Goal: Task Accomplishment & Management: Use online tool/utility

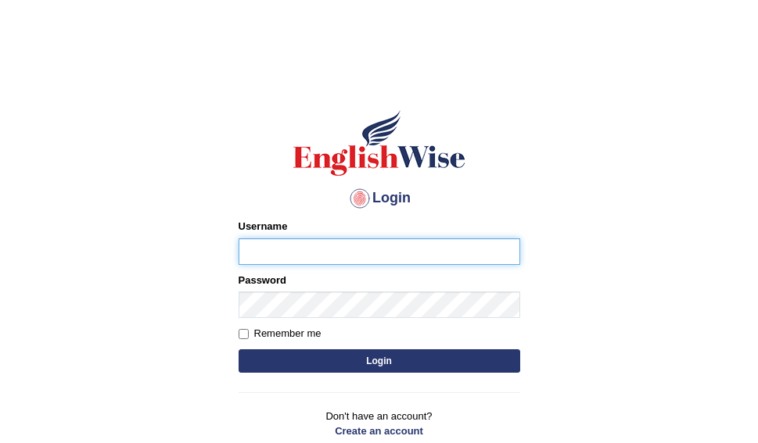
type input "Mandeepkour1"
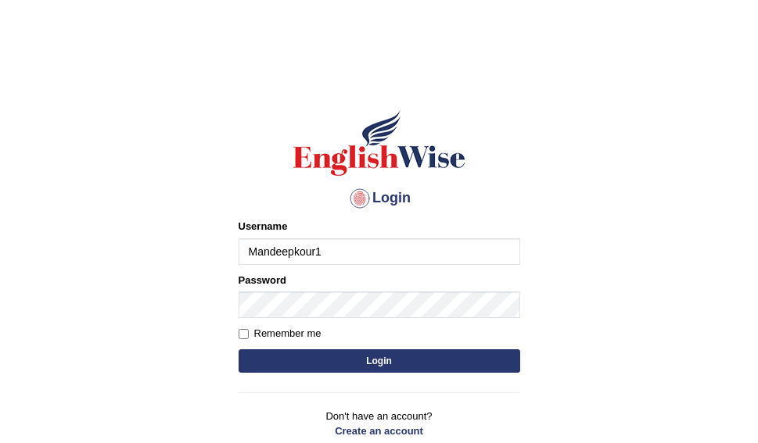
click at [334, 249] on input "Mandeepkour1" at bounding box center [380, 252] width 282 height 27
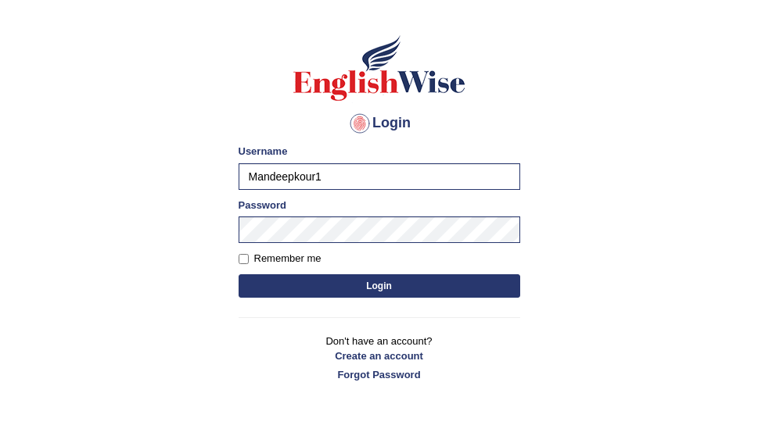
scroll to position [78, 0]
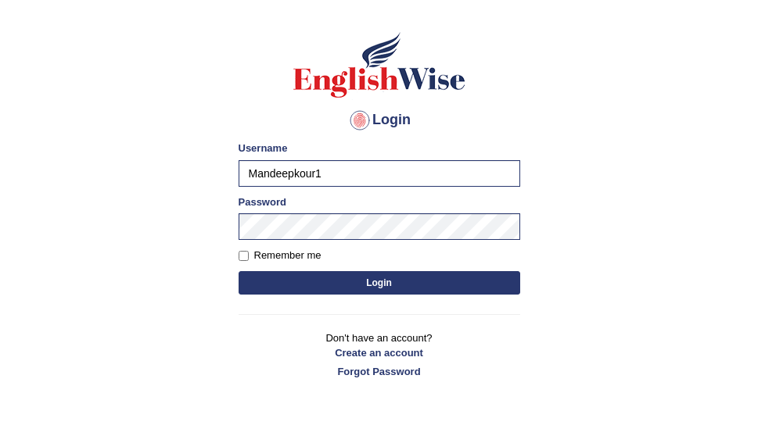
click at [343, 171] on input "Mandeepkour1" at bounding box center [380, 173] width 282 height 27
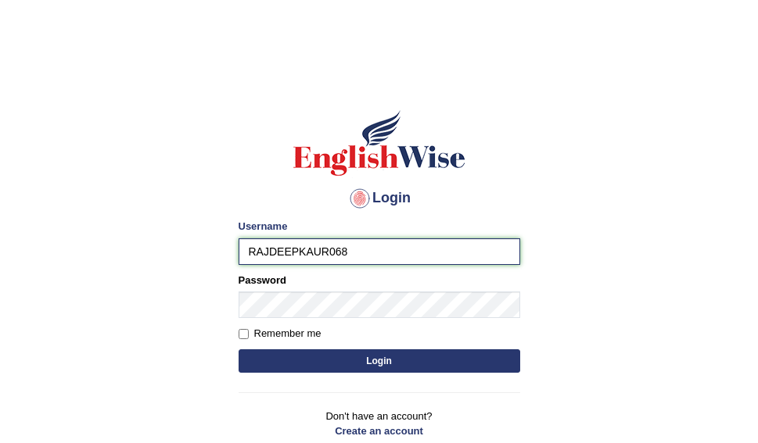
type input "RAJDEEPKAUR068"
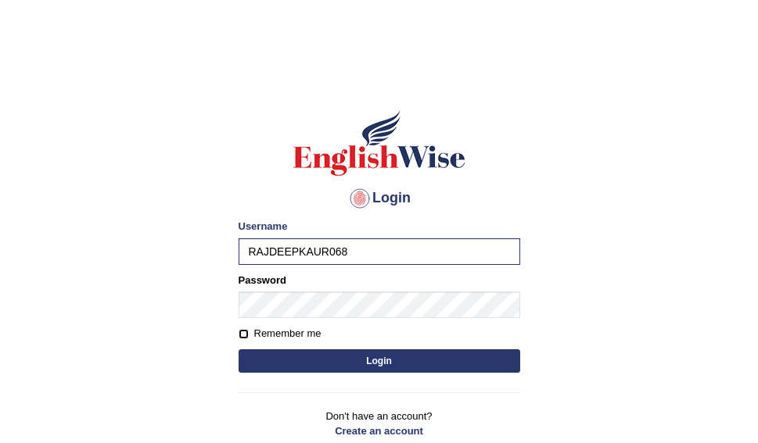
click at [242, 330] on input "Remember me" at bounding box center [244, 334] width 10 height 10
checkbox input "true"
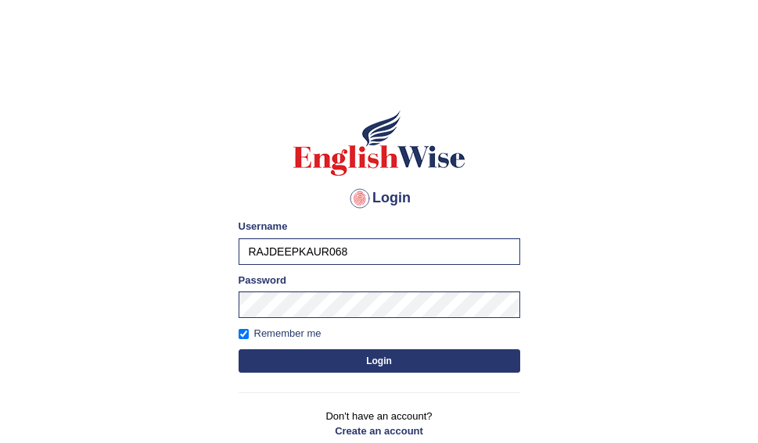
click at [371, 357] on button "Login" at bounding box center [380, 361] width 282 height 23
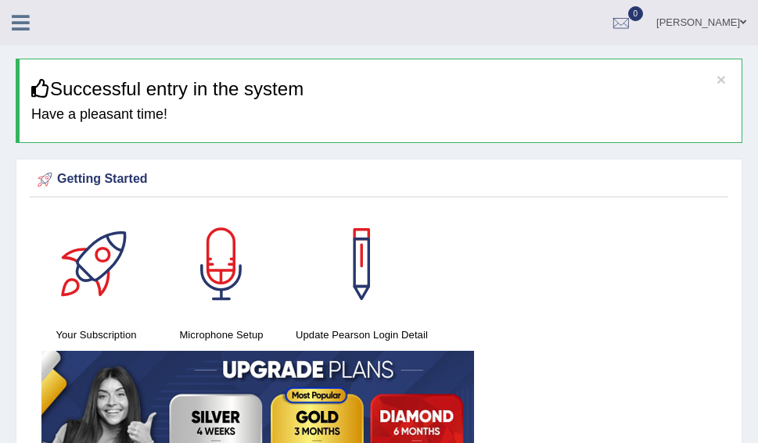
click at [21, 22] on icon at bounding box center [21, 23] width 18 height 20
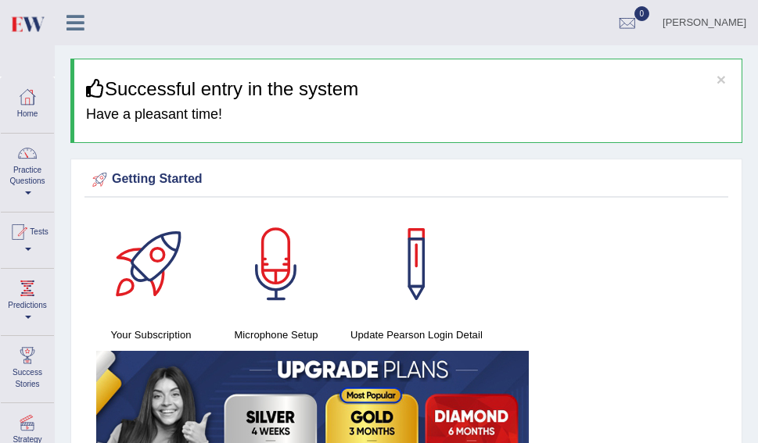
drag, startPoint x: 769, startPoint y: 0, endPoint x: 401, endPoint y: 18, distance: 368.0
click at [401, 18] on ul "RAJDEEP KAUR Toggle navigation Username: RAJDEEPKAUR068 Access Type: Online Sub…" at bounding box center [512, 22] width 492 height 45
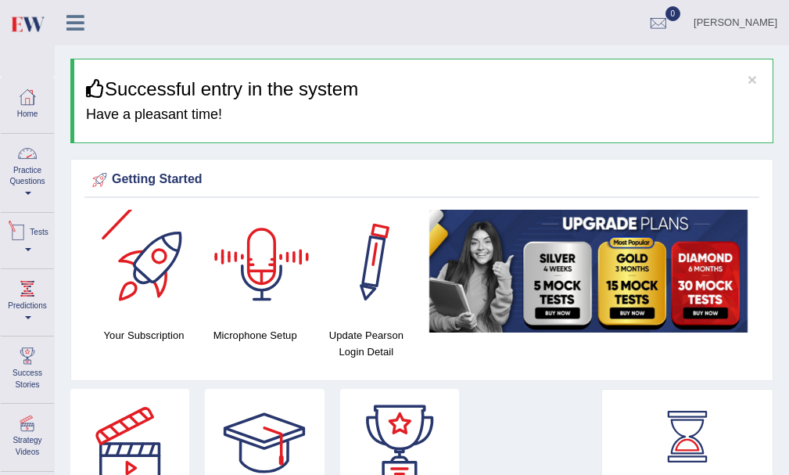
click at [23, 173] on link "Practice Questions" at bounding box center [27, 171] width 53 height 74
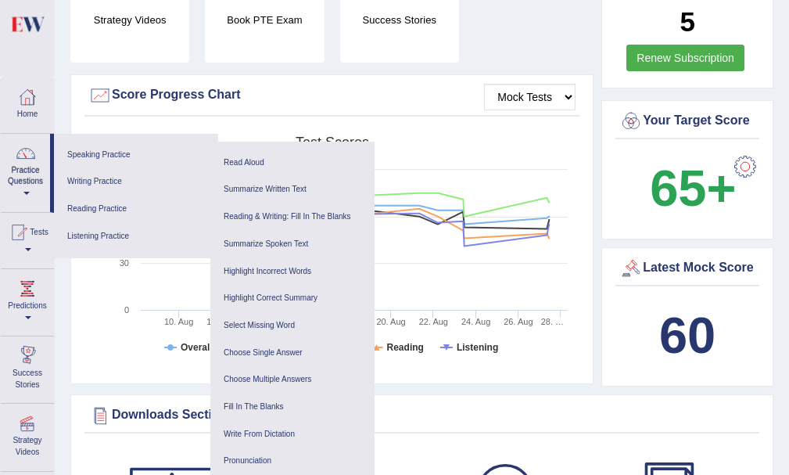
scroll to position [704, 0]
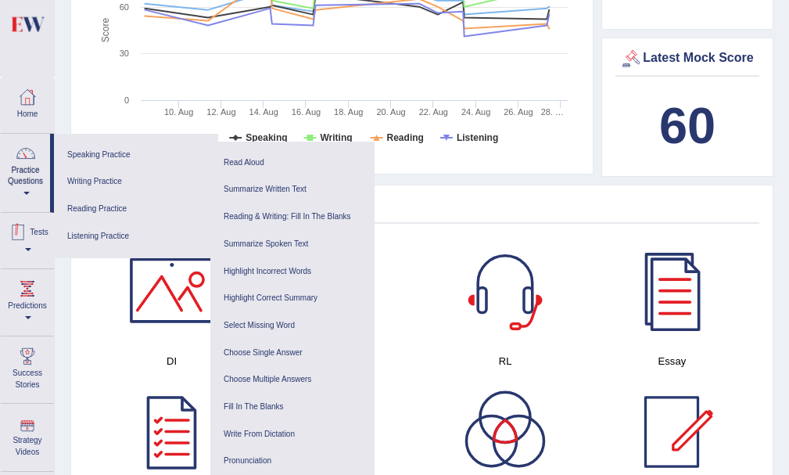
click at [20, 244] on link "Tests" at bounding box center [27, 238] width 53 height 51
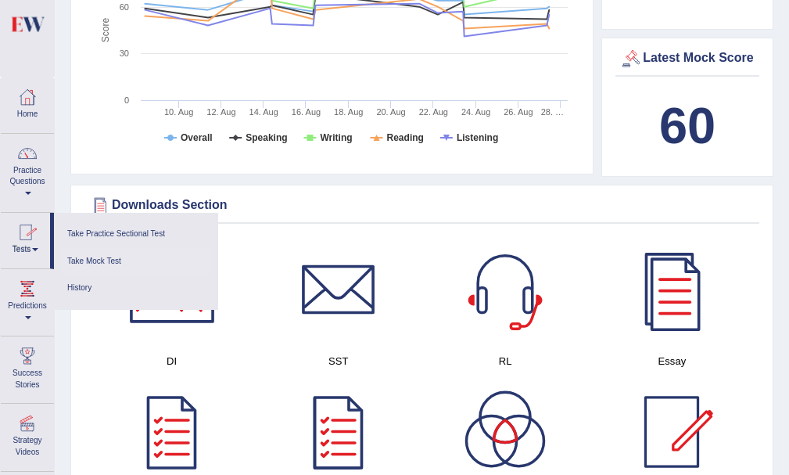
click at [104, 260] on link "Take Mock Test" at bounding box center [136, 261] width 149 height 27
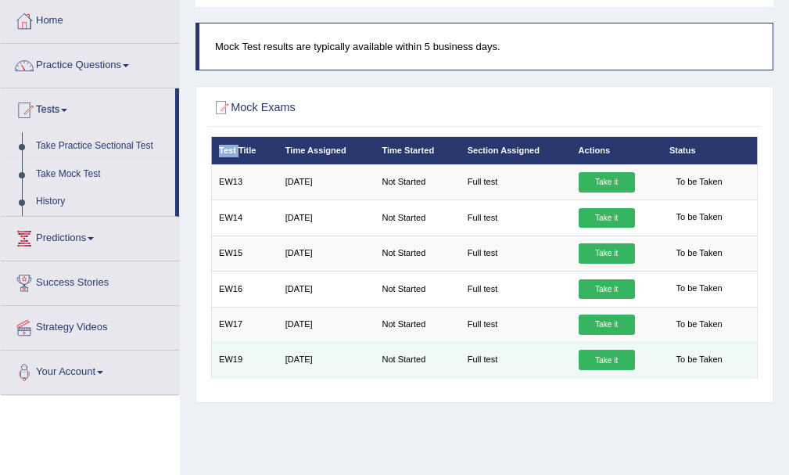
click at [600, 359] on link "Take it" at bounding box center [607, 360] width 56 height 20
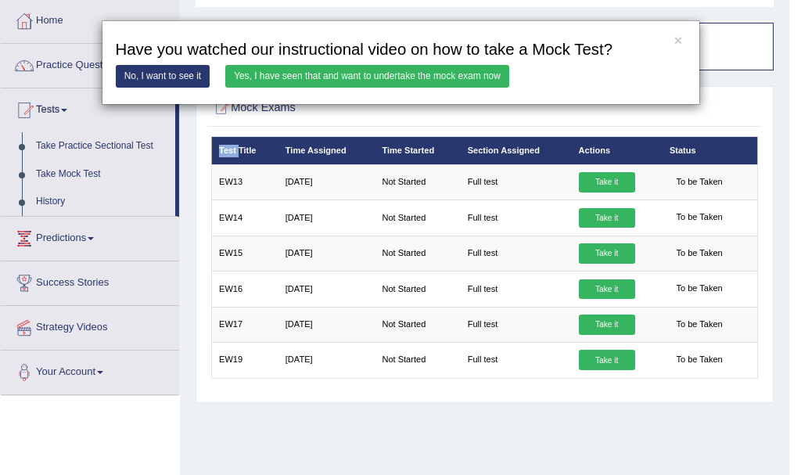
click at [435, 72] on link "Yes, I have seen that and want to undertake the mock exam now" at bounding box center [367, 76] width 284 height 23
click at [412, 72] on link "Yes, I have seen that and want to undertake the mock exam now" at bounding box center [367, 76] width 284 height 23
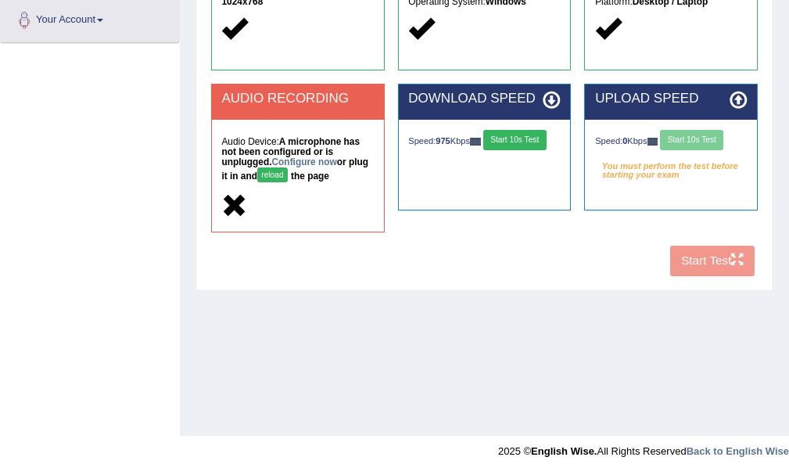
click at [690, 142] on div "Speed: 0 Kbps Start 10s Test" at bounding box center [671, 141] width 152 height 23
click at [689, 136] on div "Speed: 0 Kbps Start 10s Test" at bounding box center [671, 141] width 152 height 23
click at [695, 138] on div "Speed: 0 Kbps Start 10s Test" at bounding box center [671, 141] width 152 height 23
click at [696, 138] on div "Speed: 0 Kbps Start 10s Test" at bounding box center [671, 141] width 152 height 23
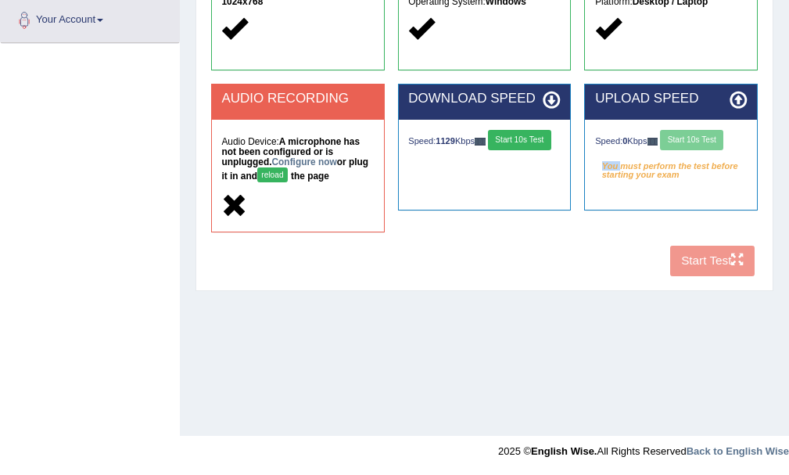
click at [488, 150] on button "Start 10s Test" at bounding box center [519, 140] width 63 height 20
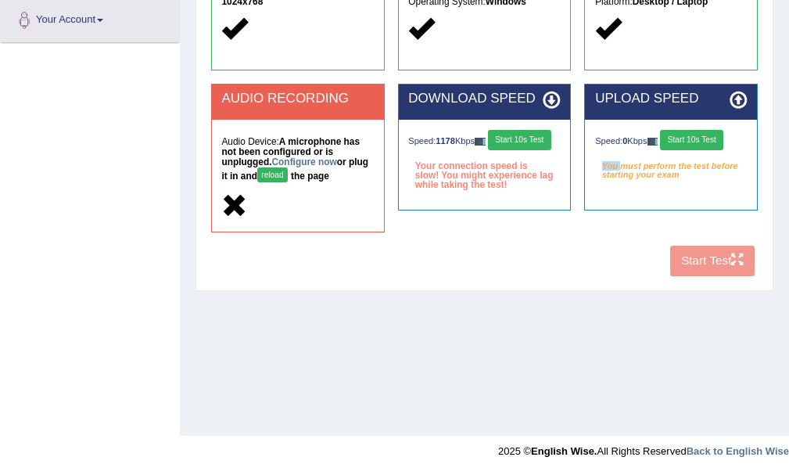
click at [488, 150] on button "Start 10s Test" at bounding box center [519, 140] width 63 height 20
click at [700, 141] on button "Start 10s Test" at bounding box center [691, 140] width 63 height 20
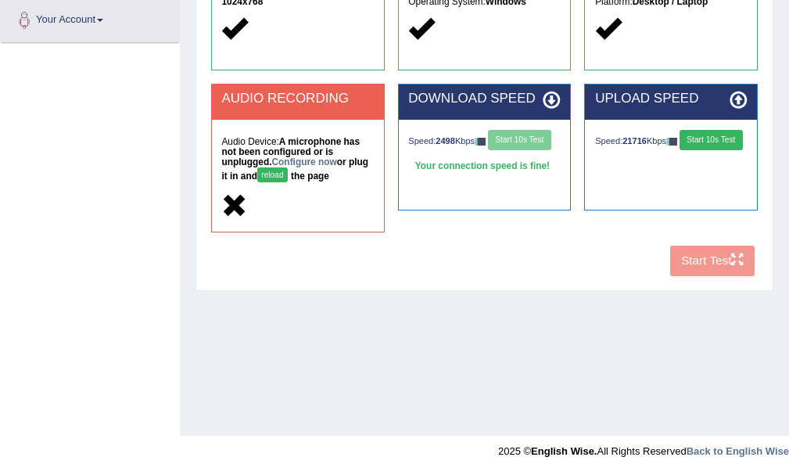
click at [680, 149] on button "Start 10s Test" at bounding box center [711, 140] width 63 height 20
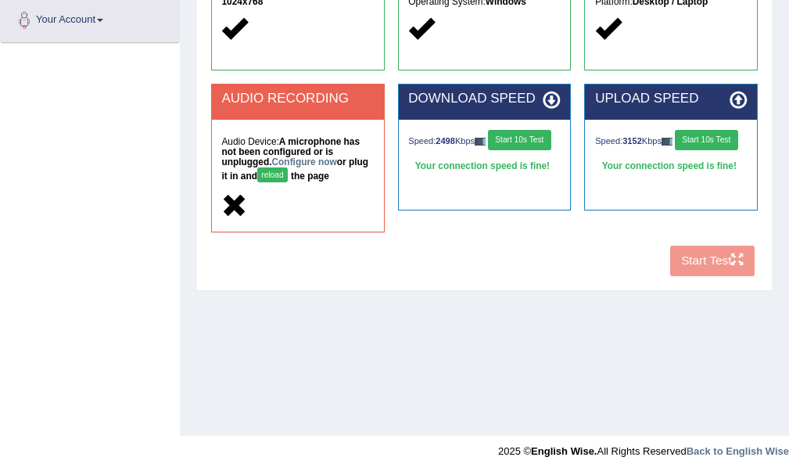
click at [675, 149] on button "Start 10s Test" at bounding box center [706, 140] width 63 height 20
click at [675, 150] on button "Start 10s Test" at bounding box center [706, 140] width 63 height 20
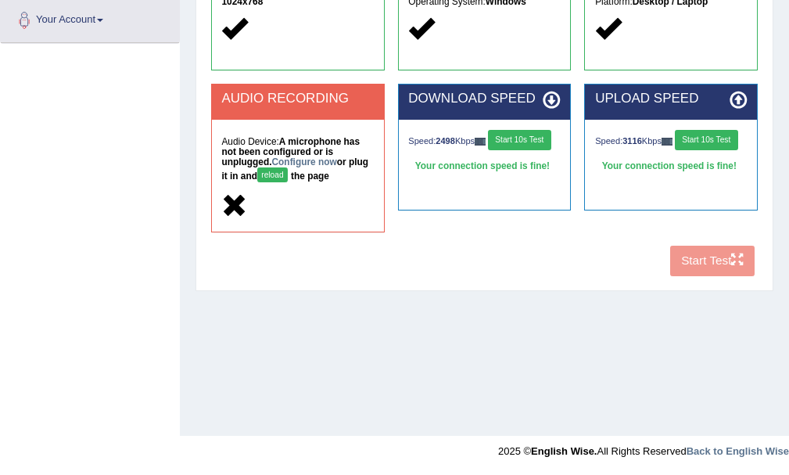
click at [271, 174] on button "reload" at bounding box center [272, 174] width 30 height 15
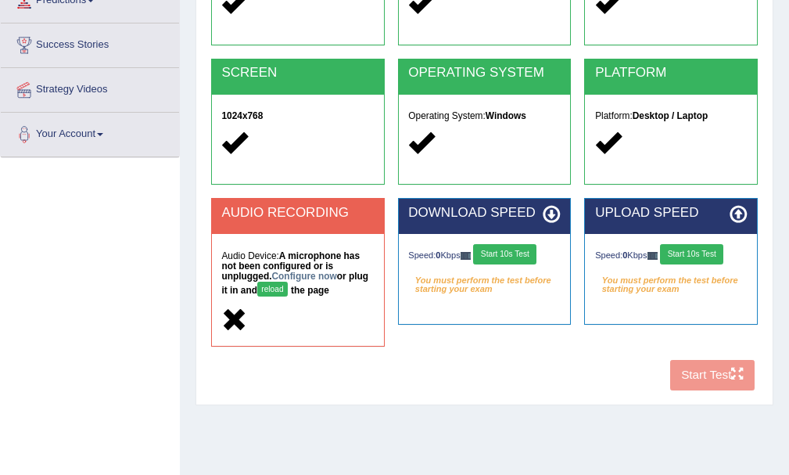
scroll to position [190, 0]
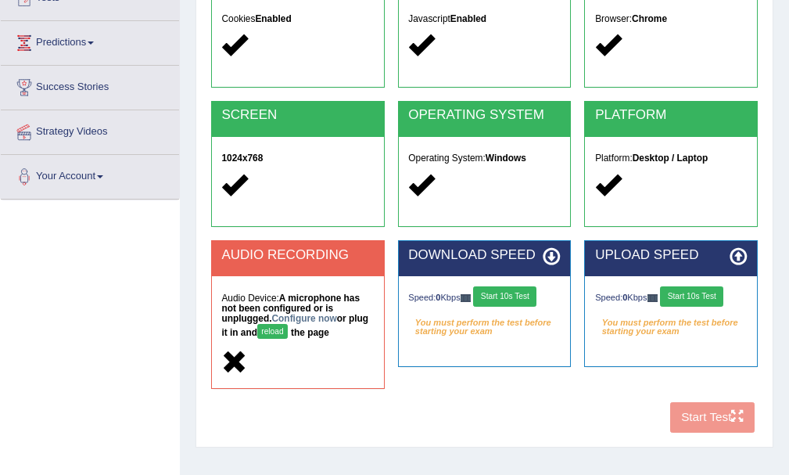
click at [272, 334] on button "reload" at bounding box center [272, 331] width 30 height 15
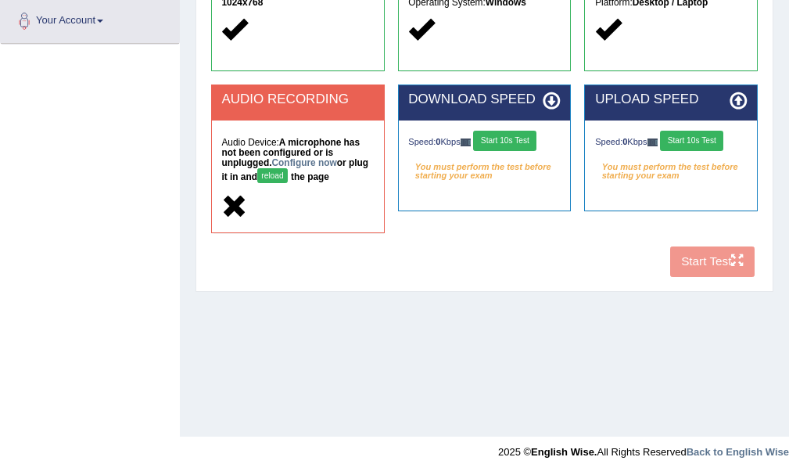
scroll to position [346, 0]
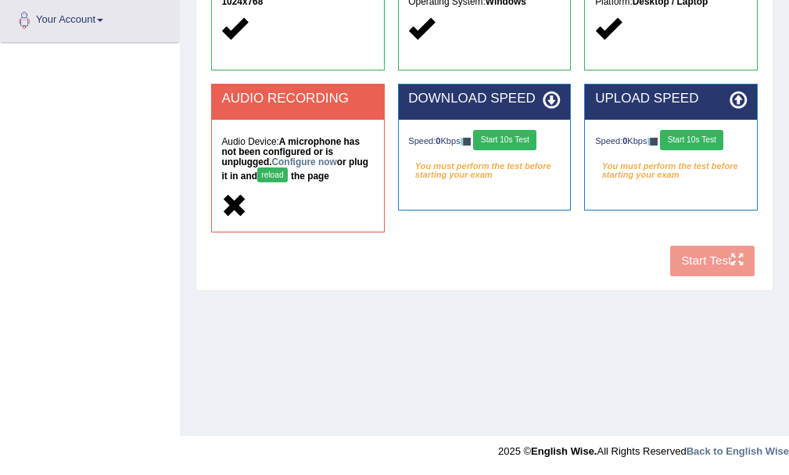
click at [515, 134] on button "Start 10s Test" at bounding box center [504, 140] width 63 height 20
click at [690, 134] on button "Start 10s Test" at bounding box center [691, 140] width 63 height 20
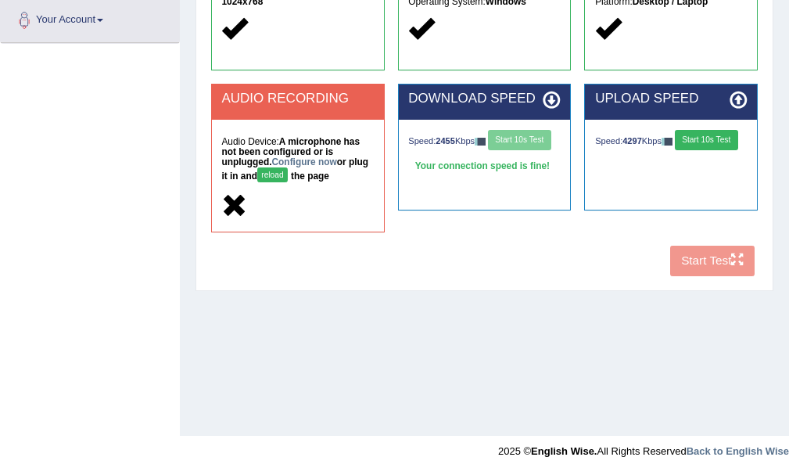
click at [690, 134] on div "Speed: 4297 Kbps Start 10s Test" at bounding box center [671, 141] width 152 height 23
drag, startPoint x: 690, startPoint y: 134, endPoint x: 675, endPoint y: 143, distance: 17.6
click at [689, 135] on div "Speed: 4297 Kbps Start 10s Test" at bounding box center [671, 141] width 152 height 23
click at [675, 150] on button "Start 10s Test" at bounding box center [706, 140] width 63 height 20
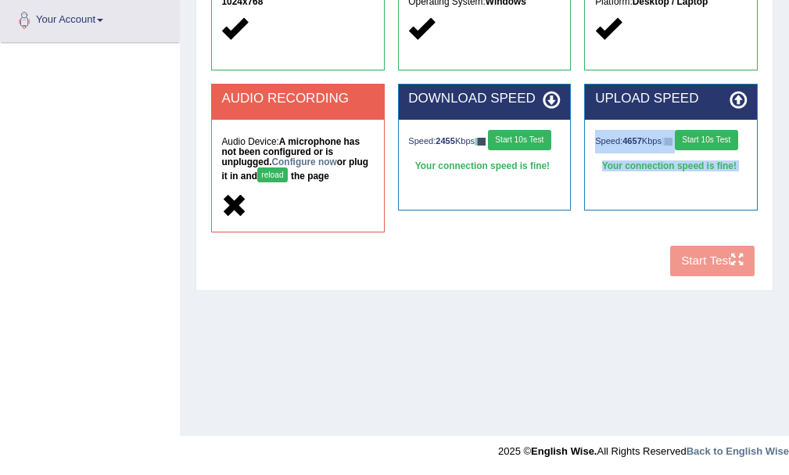
click at [675, 150] on button "Start 10s Test" at bounding box center [706, 140] width 63 height 20
click at [689, 267] on div "COOKIES Cookies Enabled JAVASCRIPT Javascript Enabled BROWSER Browser: Chrome S…" at bounding box center [484, 43] width 554 height 479
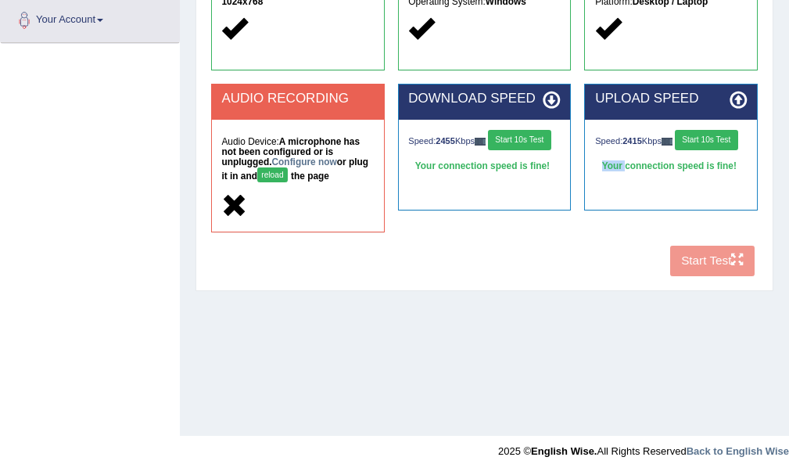
click at [689, 267] on div "COOKIES Cookies Enabled JAVASCRIPT Javascript Enabled BROWSER Browser: Chrome S…" at bounding box center [484, 43] width 554 height 479
click at [633, 175] on div "Your connection speed is fine!" at bounding box center [671, 166] width 152 height 20
click at [675, 150] on button "Start 10s Test" at bounding box center [706, 140] width 63 height 20
click at [743, 91] on icon at bounding box center [739, 100] width 18 height 18
click at [741, 98] on icon at bounding box center [739, 100] width 18 height 18
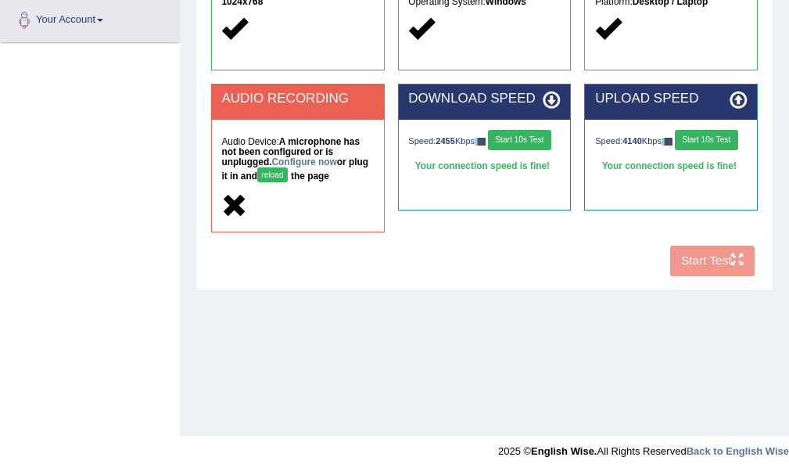
click at [700, 258] on div "COOKIES Cookies Enabled JAVASCRIPT Javascript Enabled BROWSER Browser: Chrome S…" at bounding box center [484, 43] width 554 height 479
click at [698, 255] on div "COOKIES Cookies Enabled JAVASCRIPT Javascript Enabled BROWSER Browser: Chrome S…" at bounding box center [484, 43] width 554 height 479
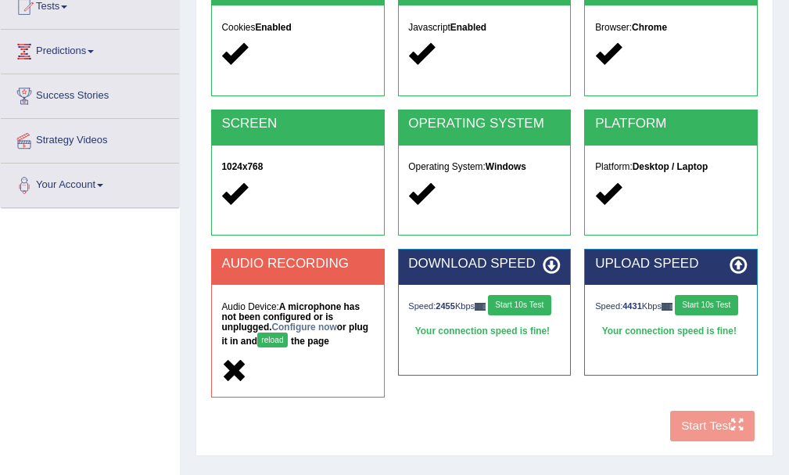
scroll to position [0, 0]
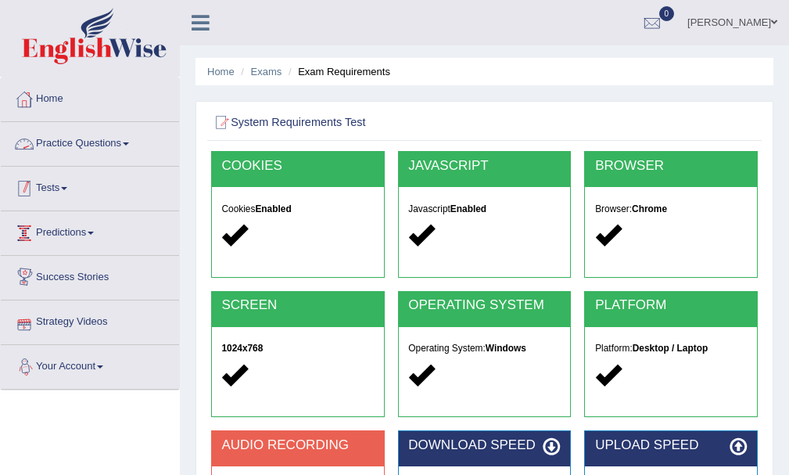
click at [52, 172] on link "Tests" at bounding box center [90, 186] width 178 height 39
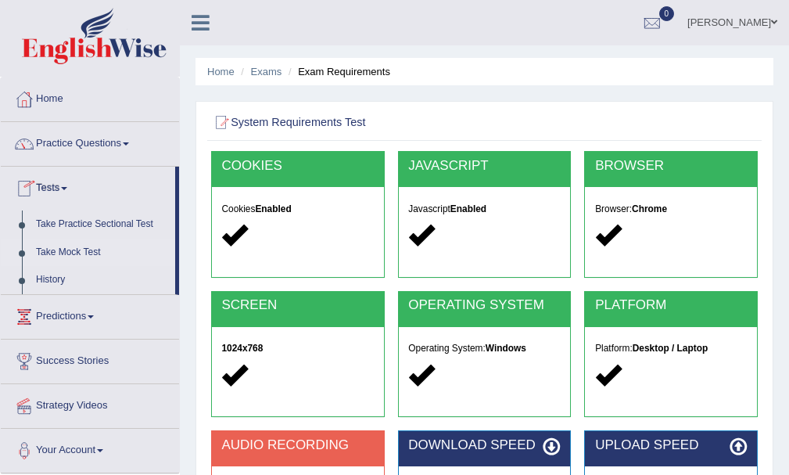
click at [96, 250] on link "Take Mock Test" at bounding box center [102, 253] width 146 height 28
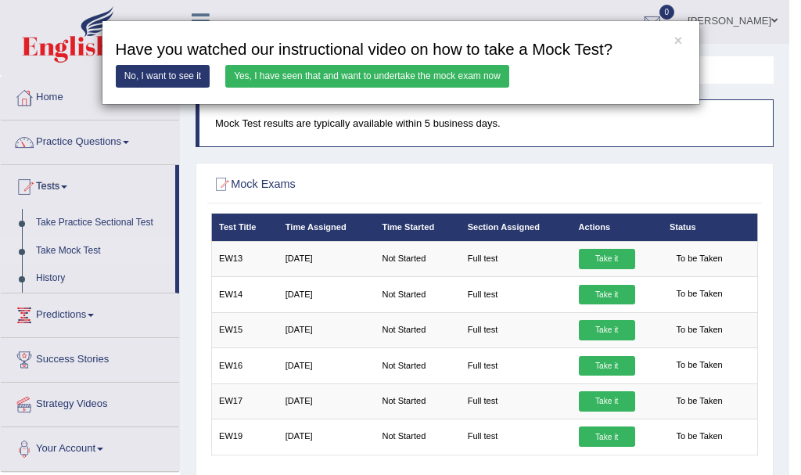
click at [381, 78] on link "Yes, I have seen that and want to undertake the mock exam now" at bounding box center [367, 76] width 284 height 23
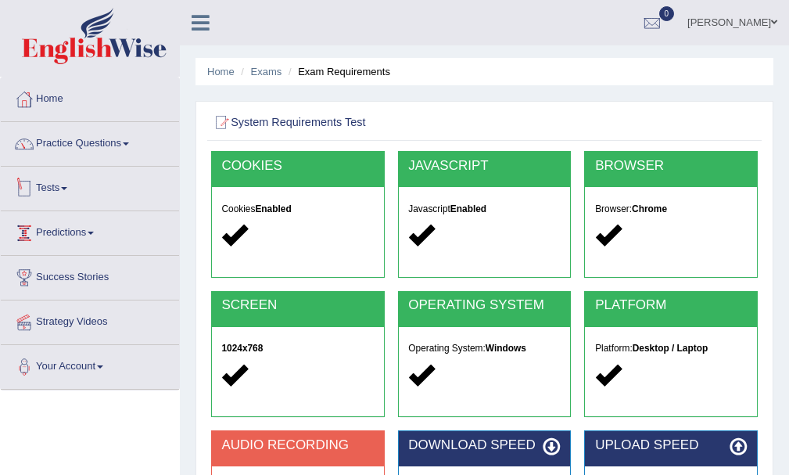
click at [54, 192] on link "Tests" at bounding box center [90, 186] width 178 height 39
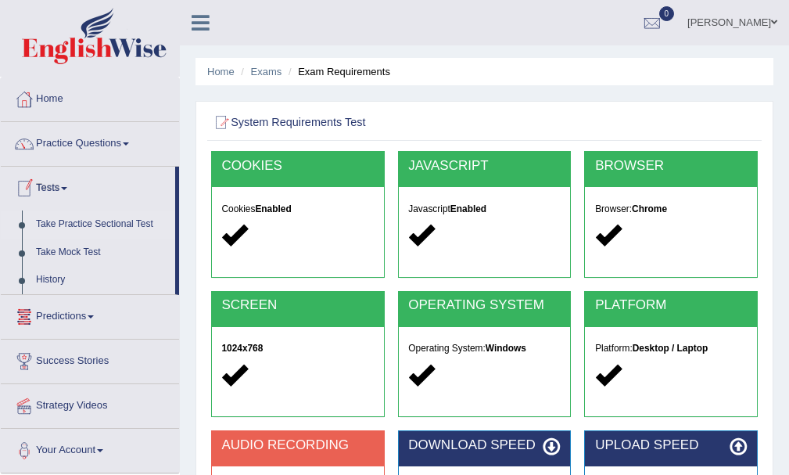
click at [112, 218] on link "Take Practice Sectional Test" at bounding box center [102, 224] width 146 height 28
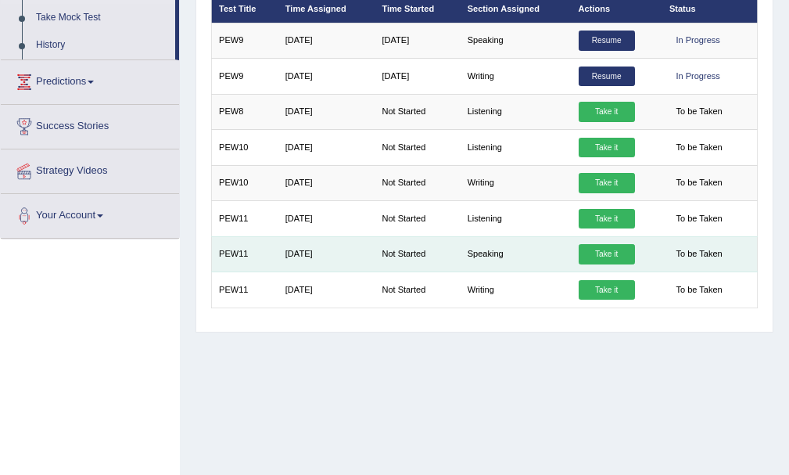
click at [610, 257] on link "Take it" at bounding box center [607, 254] width 56 height 20
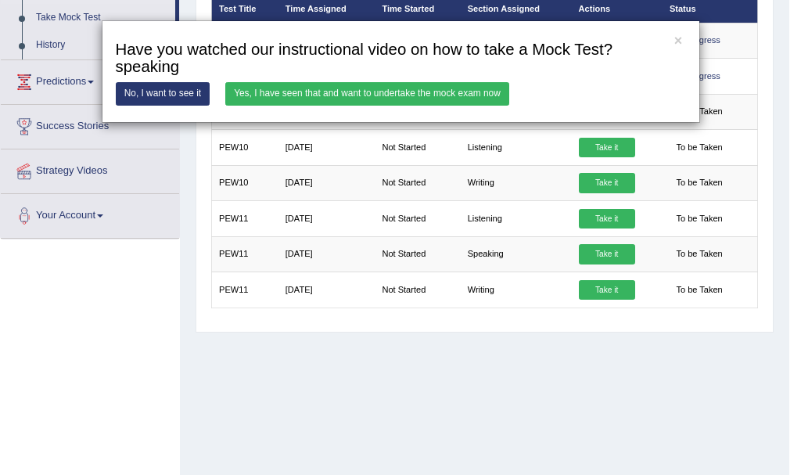
click at [425, 87] on link "Yes, I have seen that and want to undertake the mock exam now" at bounding box center [367, 93] width 284 height 23
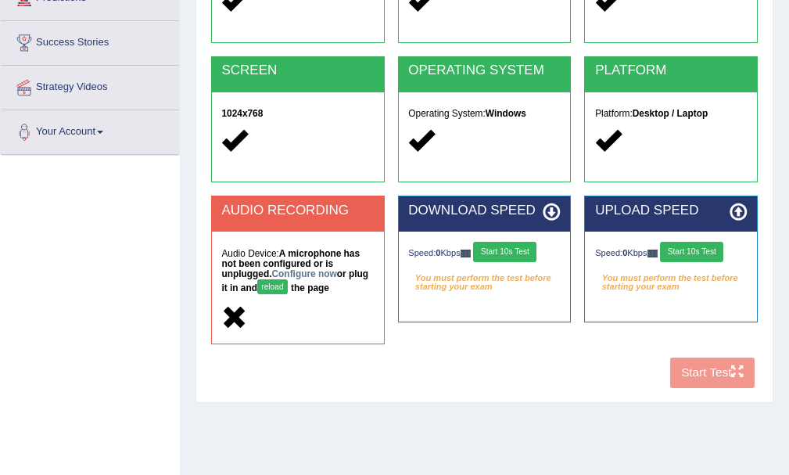
drag, startPoint x: 701, startPoint y: 373, endPoint x: 623, endPoint y: 294, distance: 111.7
click at [699, 373] on div "COOKIES Cookies Enabled JAVASCRIPT Javascript Enabled BROWSER Browser: Chrome S…" at bounding box center [484, 155] width 554 height 479
click at [500, 250] on button "Start 10s Test" at bounding box center [504, 252] width 63 height 20
click at [500, 250] on button "Start 10s Test" at bounding box center [514, 252] width 63 height 20
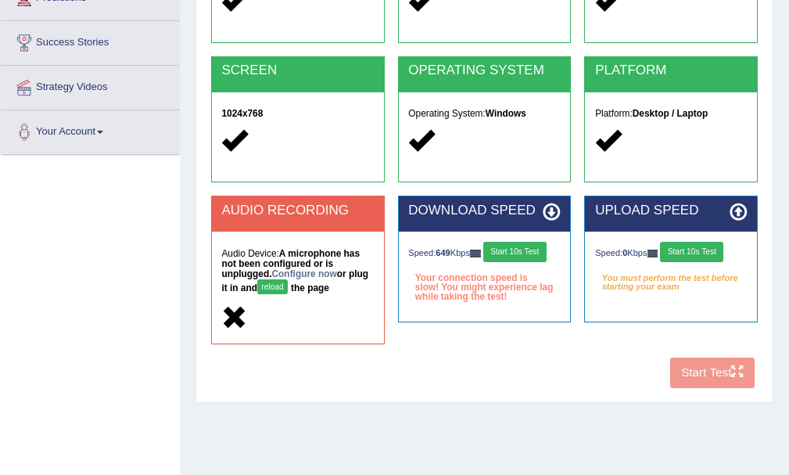
click at [500, 250] on button "Start 10s Test" at bounding box center [514, 252] width 63 height 20
click at [501, 249] on button "Start 10s Test" at bounding box center [514, 252] width 63 height 20
click at [684, 250] on button "Start 10s Test" at bounding box center [691, 252] width 63 height 20
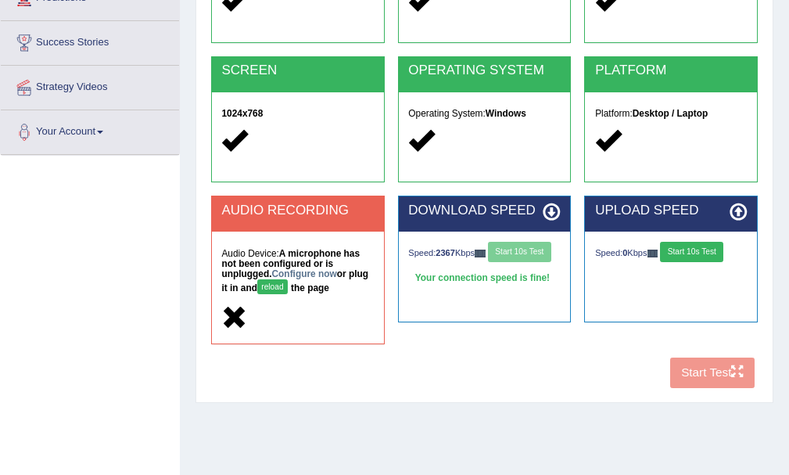
click at [684, 250] on button "Start 10s Test" at bounding box center [691, 252] width 63 height 20
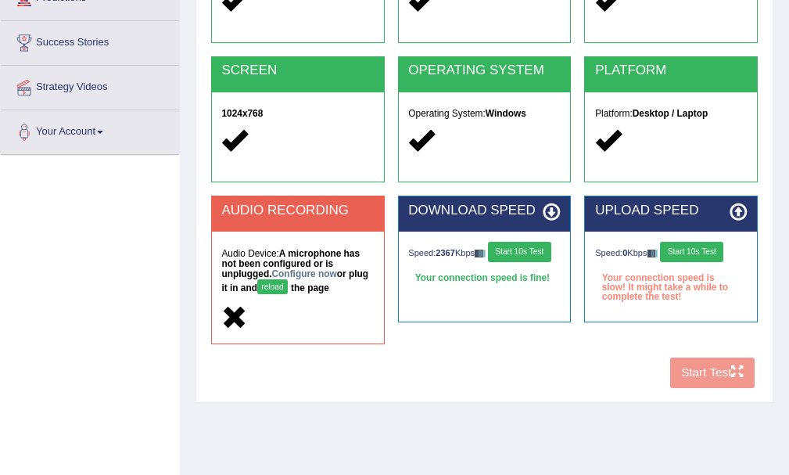
click at [684, 250] on button "Start 10s Test" at bounding box center [691, 252] width 63 height 20
click at [684, 250] on div "Speed: 0 Kbps Start 10s Test" at bounding box center [671, 253] width 152 height 23
click at [675, 255] on button "Start 10s Test" at bounding box center [706, 252] width 63 height 20
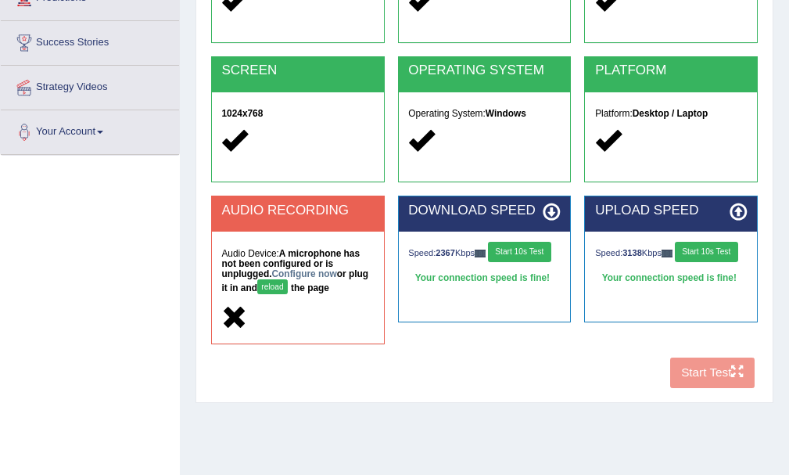
click at [675, 262] on button "Start 10s Test" at bounding box center [706, 252] width 63 height 20
drag, startPoint x: 269, startPoint y: 289, endPoint x: 273, endPoint y: 427, distance: 138.5
click at [273, 427] on div "Home Exams Exam Requirements System Requirements Test COOKIES Cookies Enabled J…" at bounding box center [484, 156] width 609 height 782
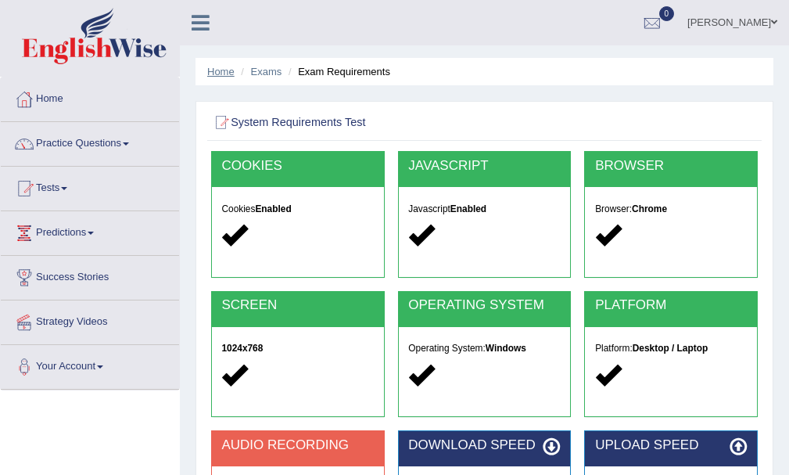
click at [218, 72] on link "Home" at bounding box center [220, 72] width 27 height 12
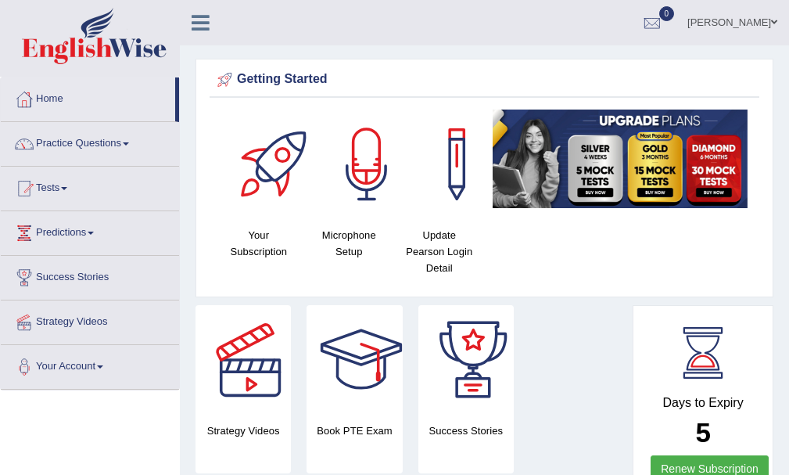
drag, startPoint x: 27, startPoint y: 4, endPoint x: 291, endPoint y: 33, distance: 265.1
click at [291, 33] on div "RAJDEEP KAUR Toggle navigation Username: RAJDEEPKAUR068 Access Type: Online Sub…" at bounding box center [484, 22] width 609 height 45
click at [331, 206] on div at bounding box center [366, 163] width 109 height 109
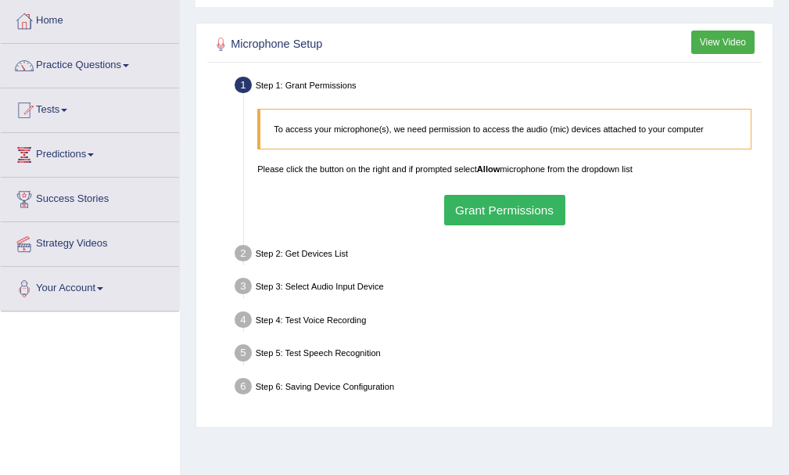
click at [488, 206] on button "Grant Permissions" at bounding box center [504, 210] width 121 height 30
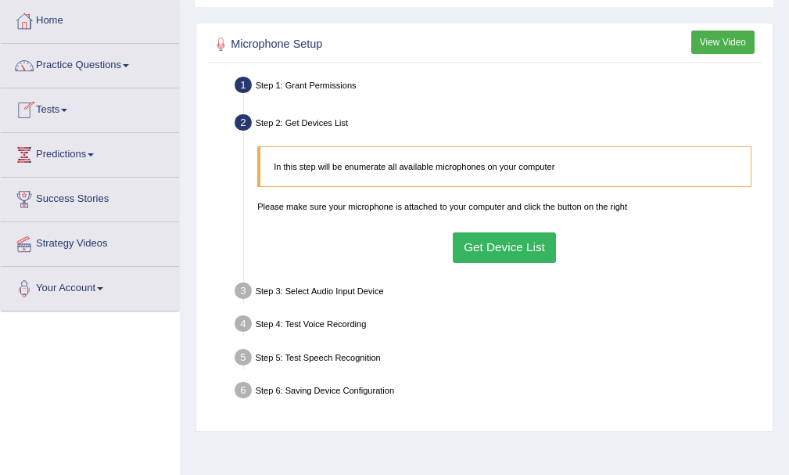
click at [497, 246] on button "Get Device List" at bounding box center [505, 247] width 104 height 30
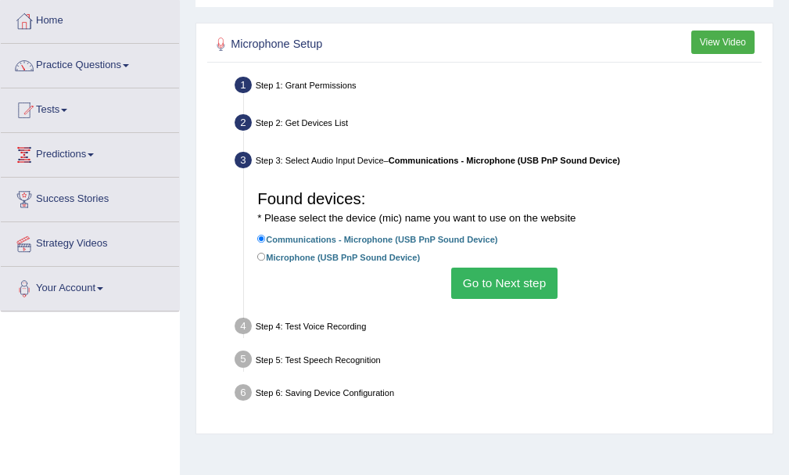
click at [498, 278] on button "Go to Next step" at bounding box center [504, 282] width 106 height 30
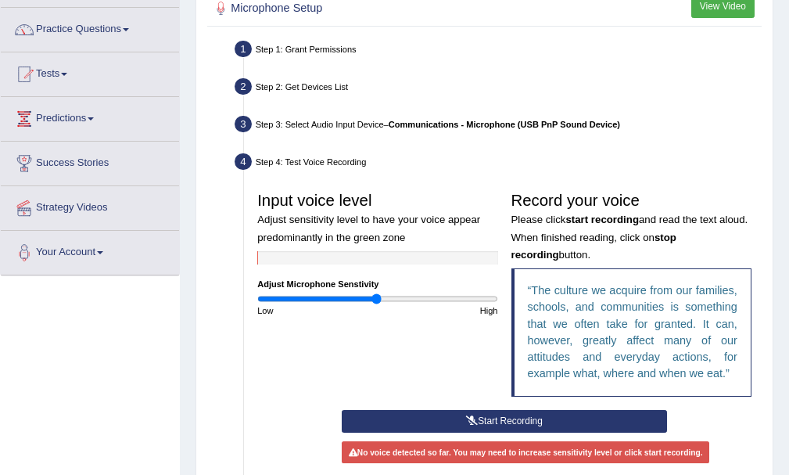
scroll to position [235, 0]
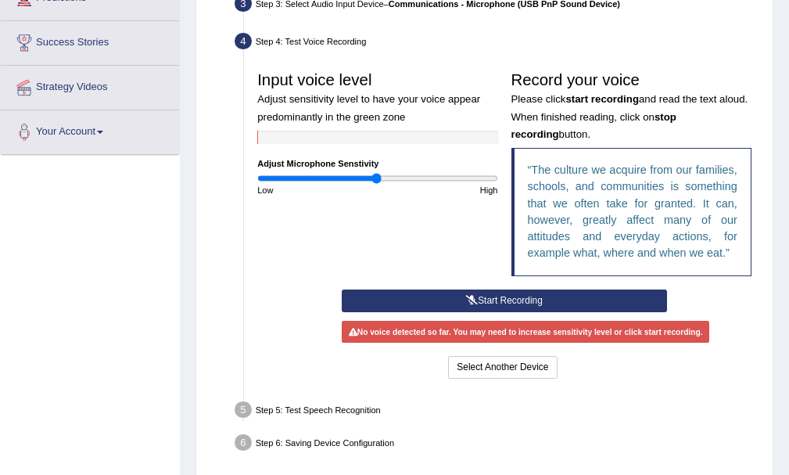
click at [494, 301] on button "Start Recording" at bounding box center [504, 300] width 325 height 23
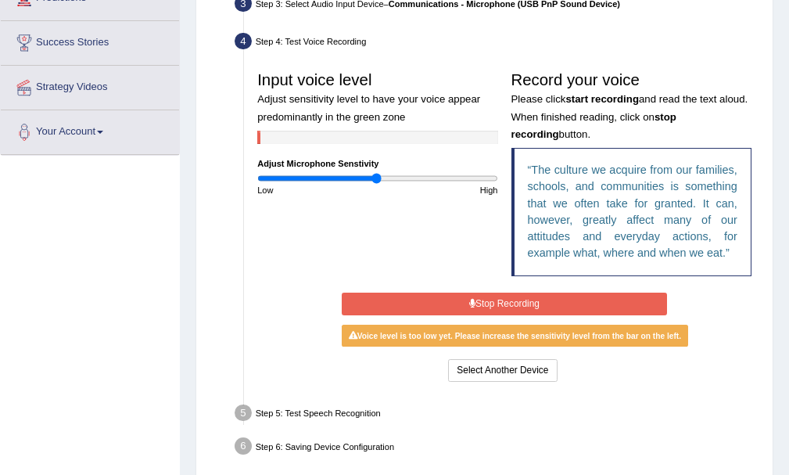
click at [493, 305] on button "Stop Recording" at bounding box center [504, 303] width 325 height 23
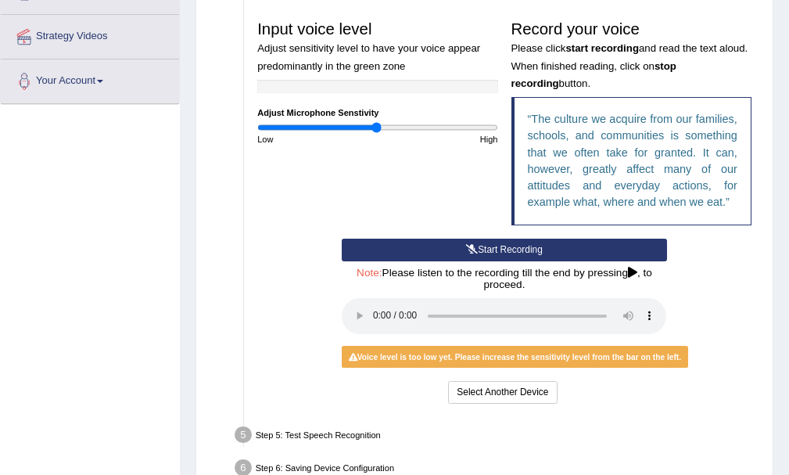
scroll to position [313, 0]
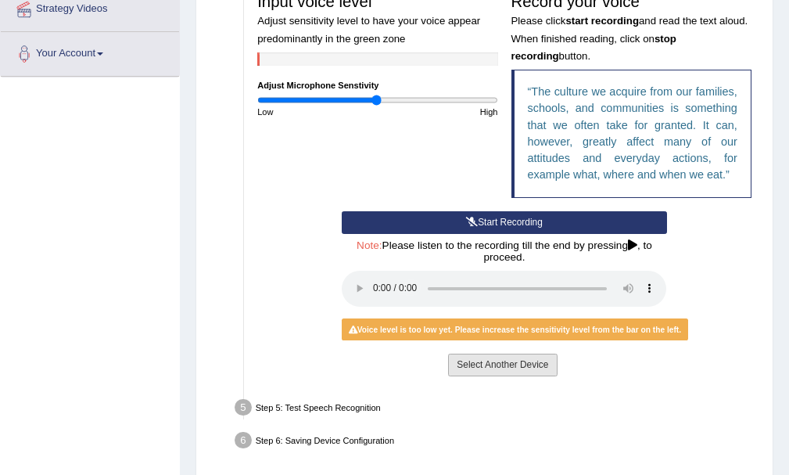
click at [466, 361] on button "Select Another Device" at bounding box center [502, 364] width 109 height 23
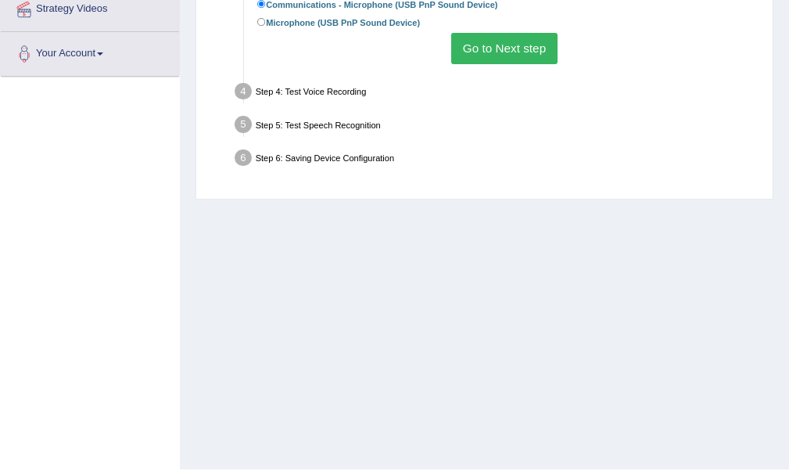
click at [490, 34] on button "Go to Next step" at bounding box center [504, 48] width 106 height 30
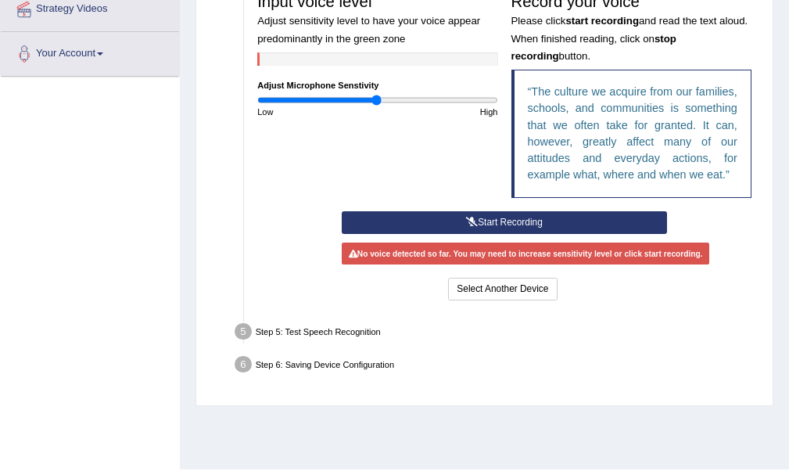
click at [520, 223] on button "Start Recording" at bounding box center [504, 222] width 325 height 23
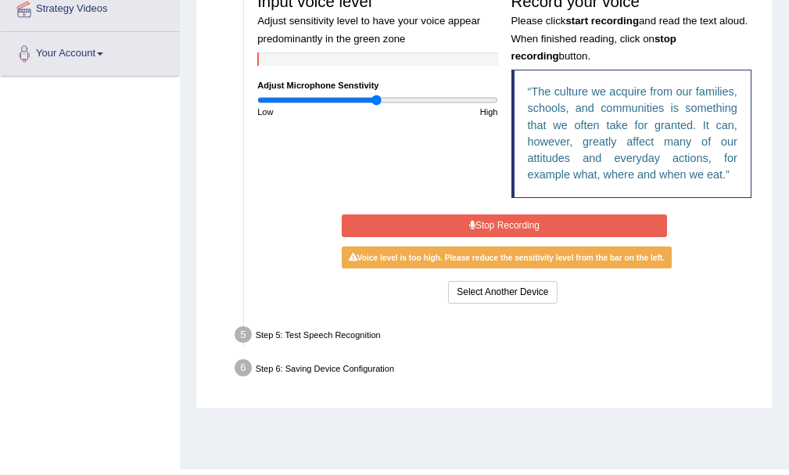
click at [492, 223] on button "Stop Recording" at bounding box center [504, 225] width 325 height 23
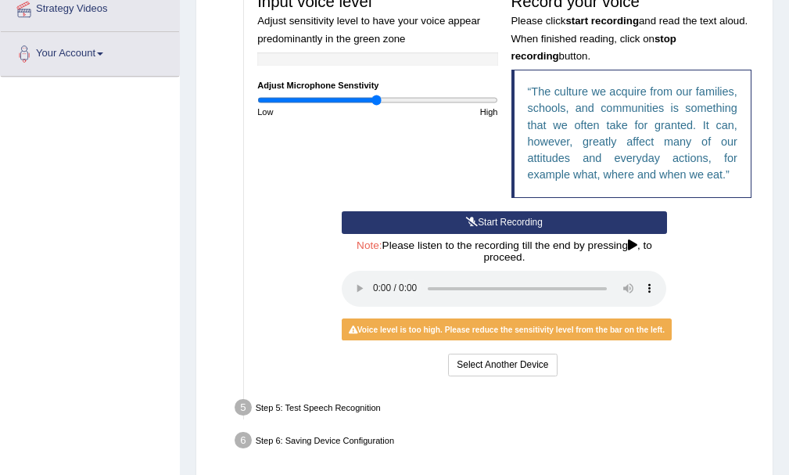
click at [636, 245] on icon at bounding box center [632, 245] width 9 height 11
click at [630, 242] on icon at bounding box center [632, 245] width 9 height 11
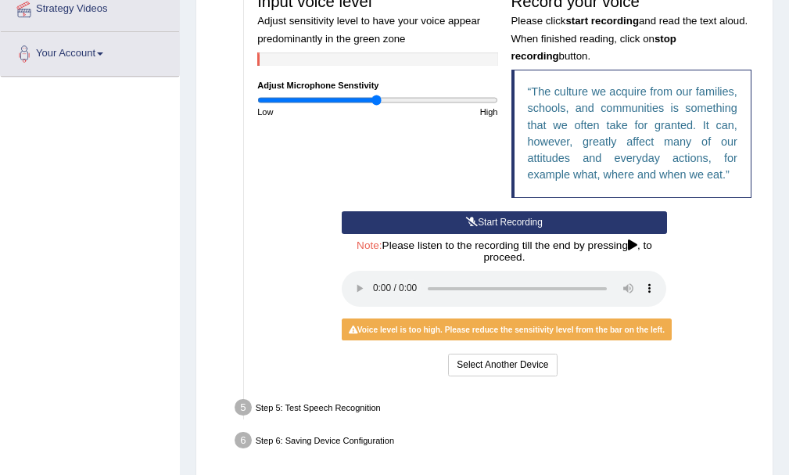
drag, startPoint x: 630, startPoint y: 242, endPoint x: 341, endPoint y: 248, distance: 289.4
click at [630, 242] on h4 "Note: Please listen to the recording till the end by pressing , to proceed." at bounding box center [504, 251] width 325 height 23
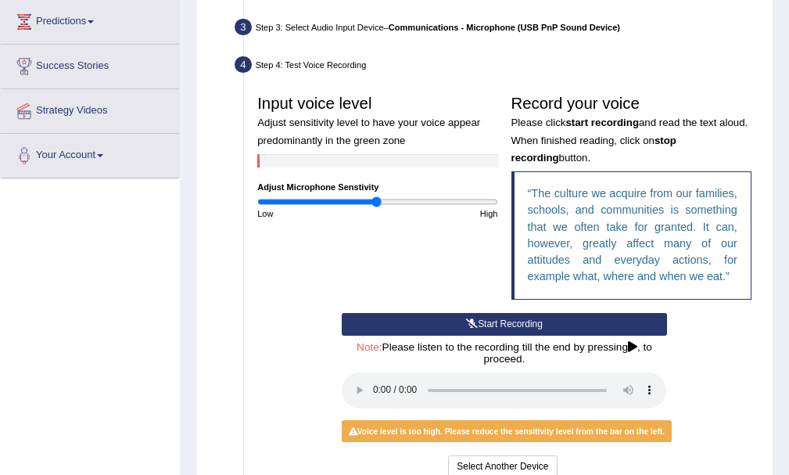
scroll to position [370, 0]
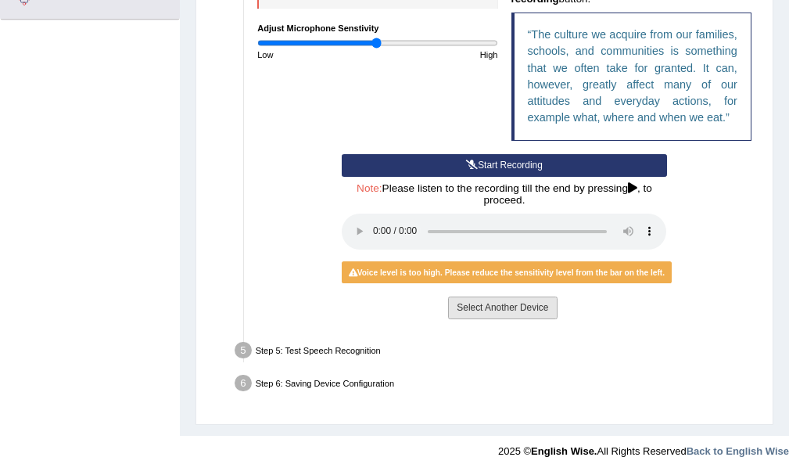
click at [457, 301] on button "Select Another Device" at bounding box center [502, 307] width 109 height 23
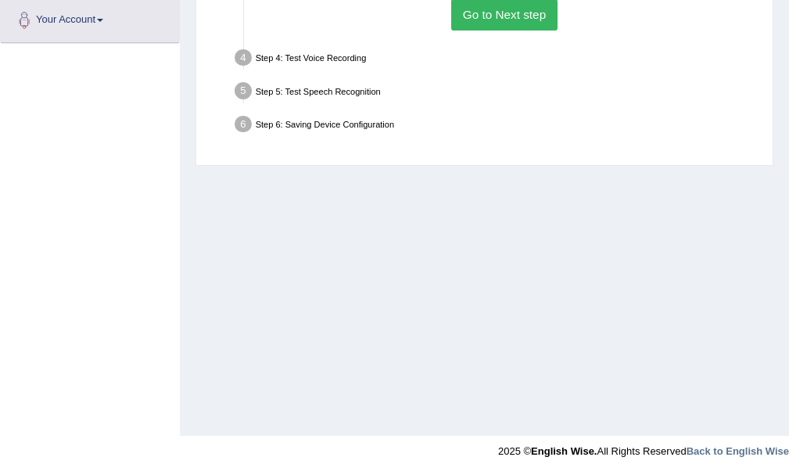
scroll to position [34, 0]
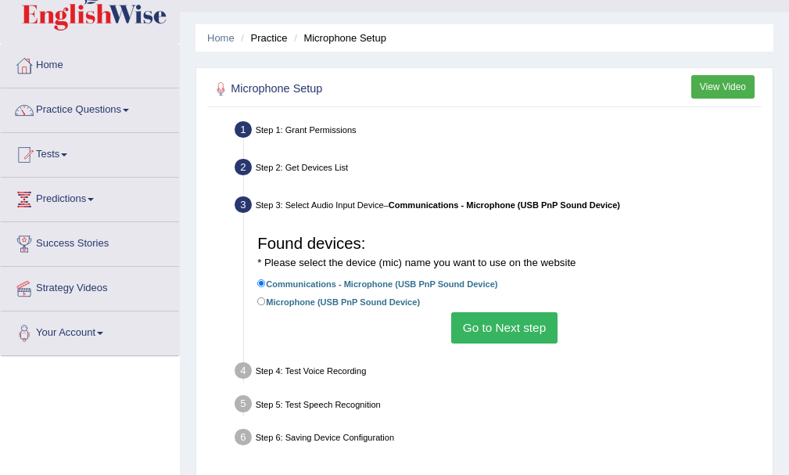
click at [504, 323] on button "Go to Next step" at bounding box center [504, 327] width 106 height 30
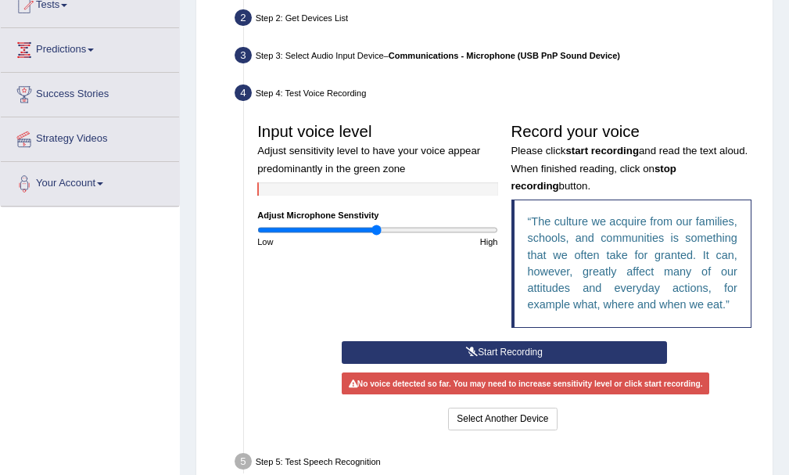
scroll to position [346, 0]
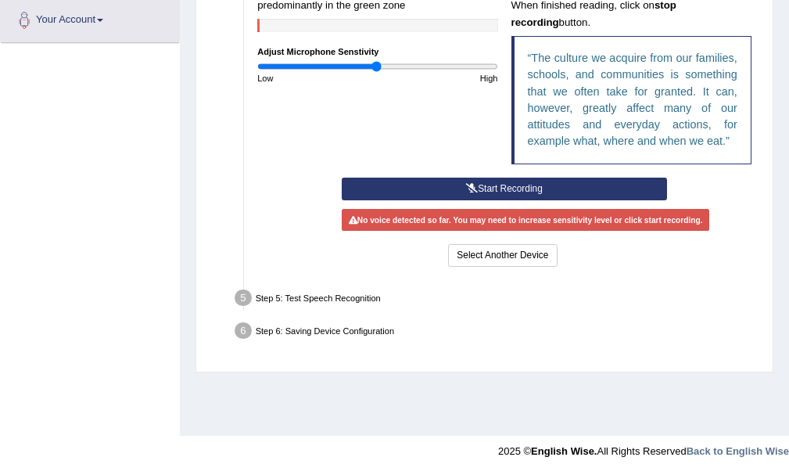
click at [493, 185] on button "Start Recording" at bounding box center [504, 189] width 325 height 23
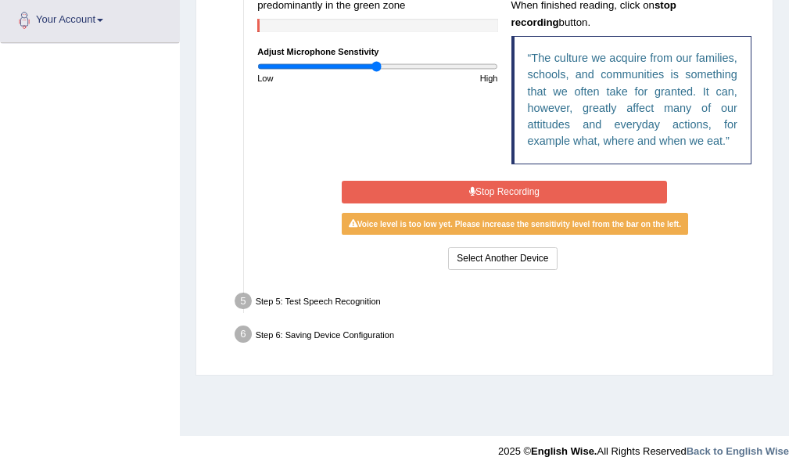
click at [493, 185] on button "Stop Recording" at bounding box center [504, 192] width 325 height 23
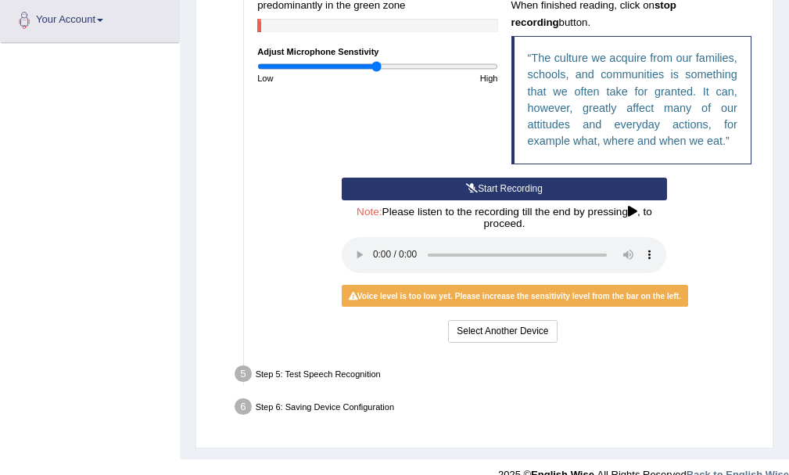
click at [515, 181] on button "Start Recording" at bounding box center [504, 189] width 325 height 23
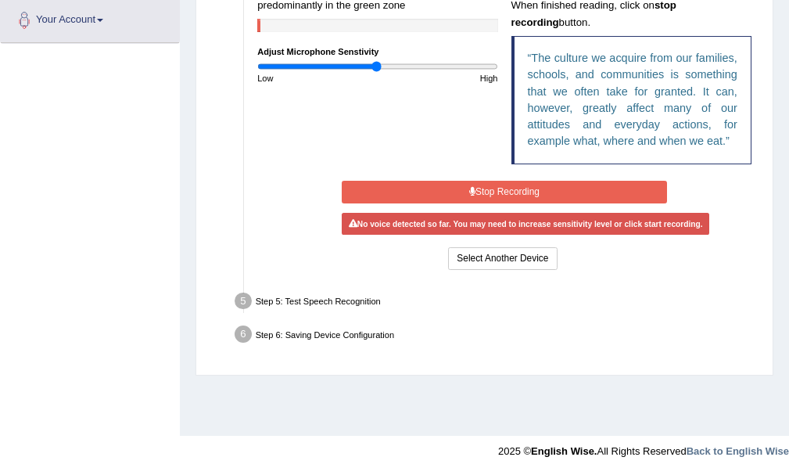
click at [515, 182] on button "Stop Recording" at bounding box center [504, 192] width 325 height 23
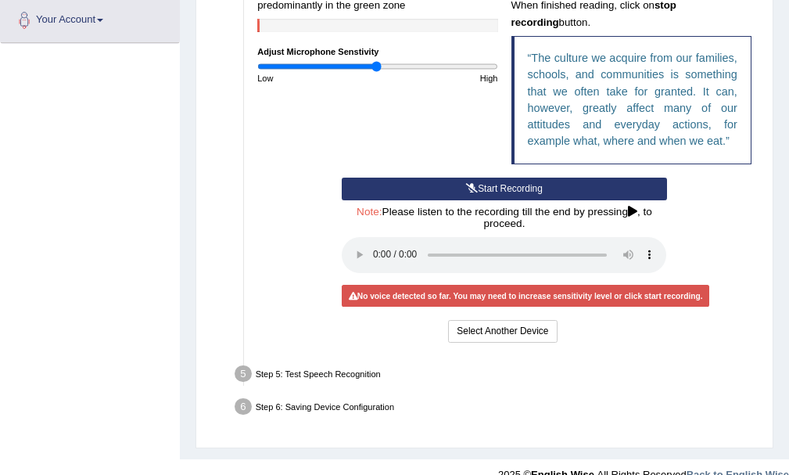
click at [486, 187] on button "Start Recording" at bounding box center [504, 189] width 325 height 23
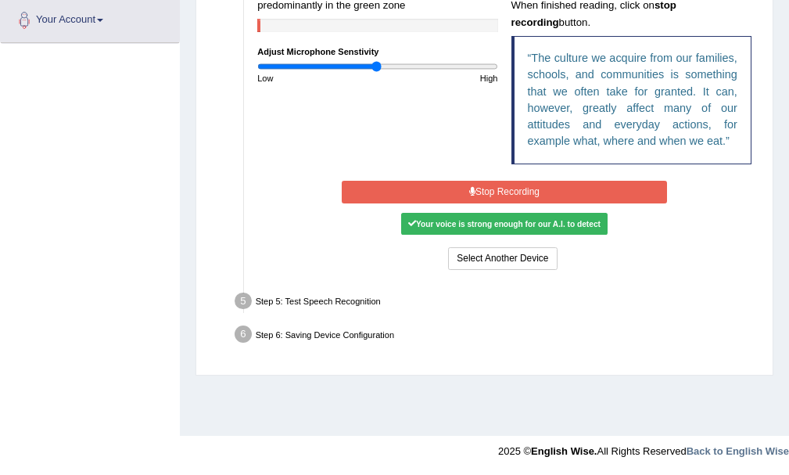
click at [487, 188] on button "Stop Recording" at bounding box center [504, 192] width 325 height 23
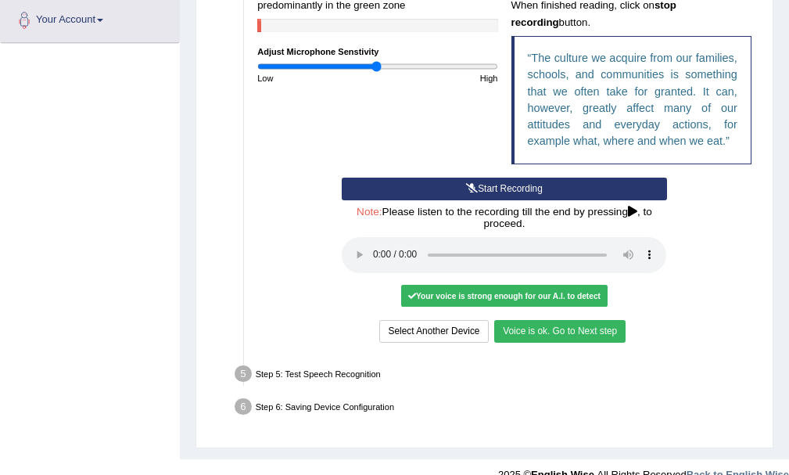
click at [543, 328] on button "Voice is ok. Go to Next step" at bounding box center [559, 331] width 131 height 23
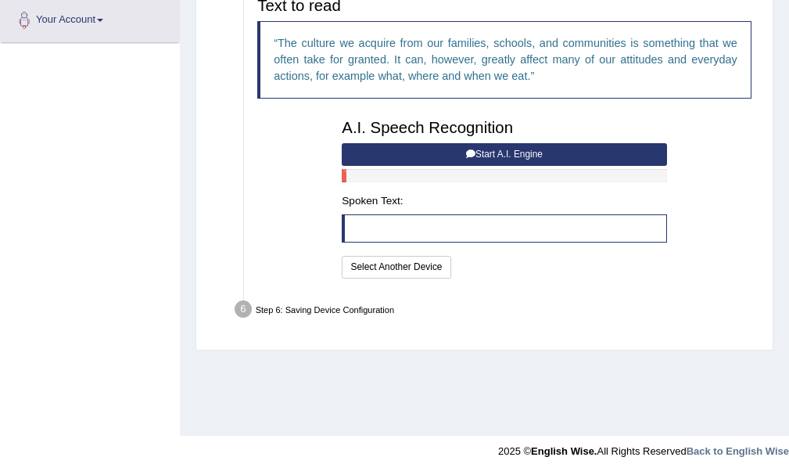
click at [488, 149] on button "Start A.I. Engine" at bounding box center [504, 154] width 325 height 23
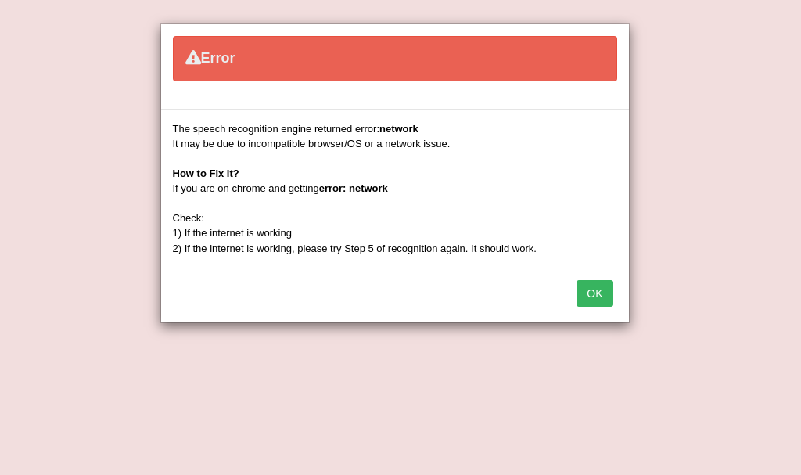
click at [586, 295] on button "OK" at bounding box center [594, 293] width 36 height 27
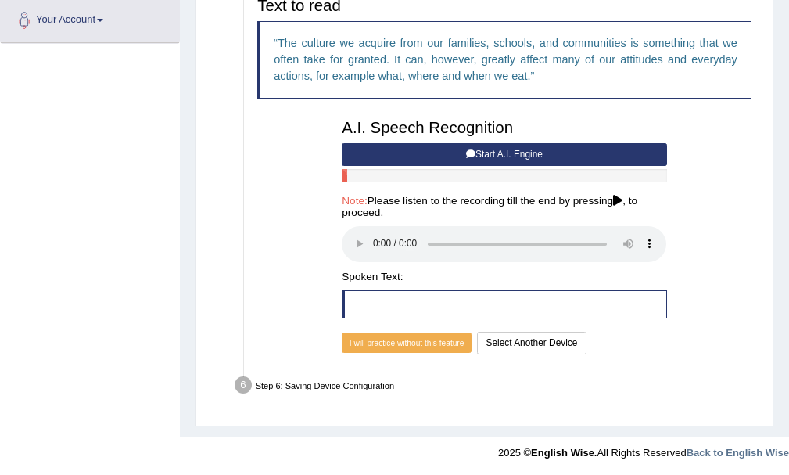
click at [503, 155] on button "Start A.I. Engine" at bounding box center [504, 154] width 325 height 23
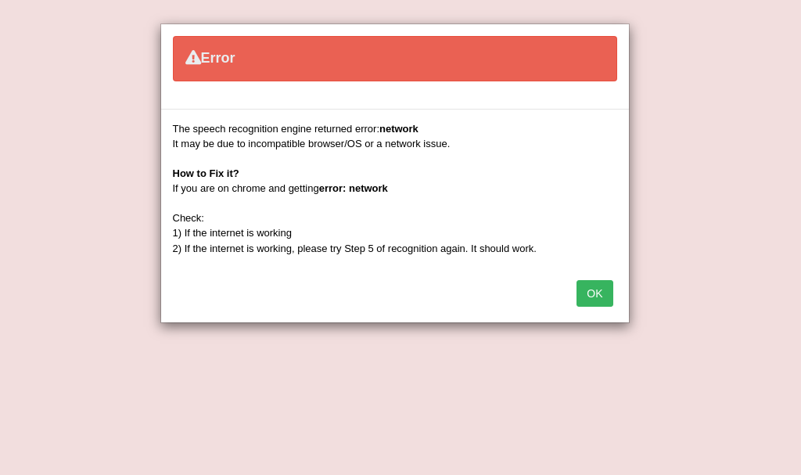
click at [595, 295] on button "OK" at bounding box center [594, 293] width 36 height 27
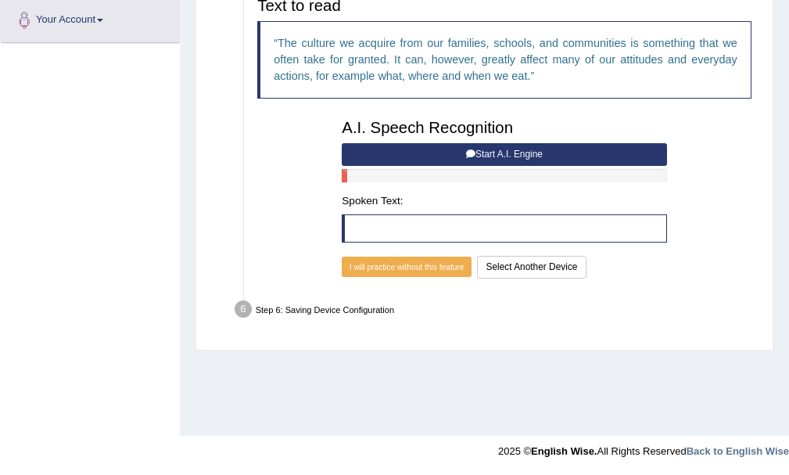
click at [474, 162] on button "Start A.I. Engine" at bounding box center [504, 154] width 325 height 23
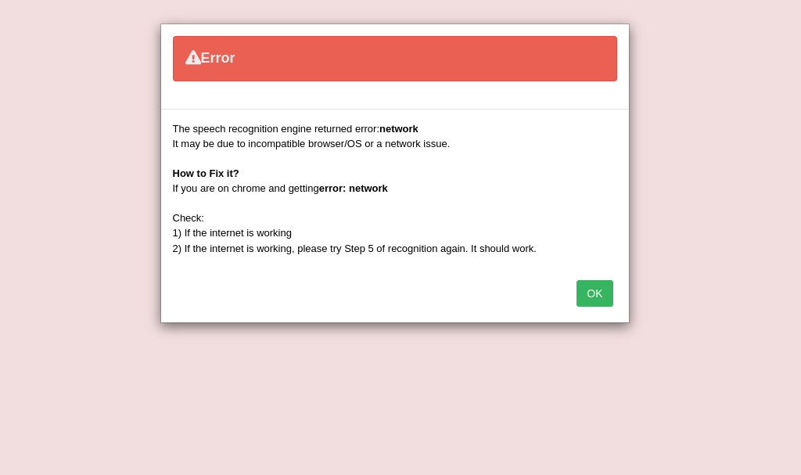
click at [587, 287] on button "OK" at bounding box center [594, 293] width 36 height 27
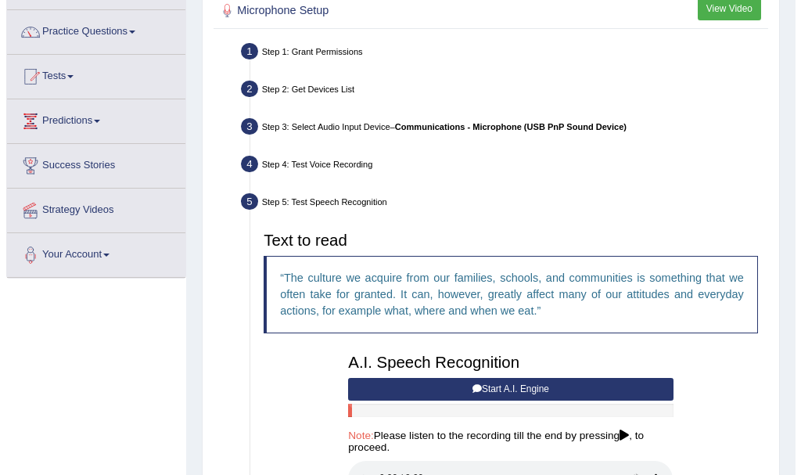
scroll to position [268, 0]
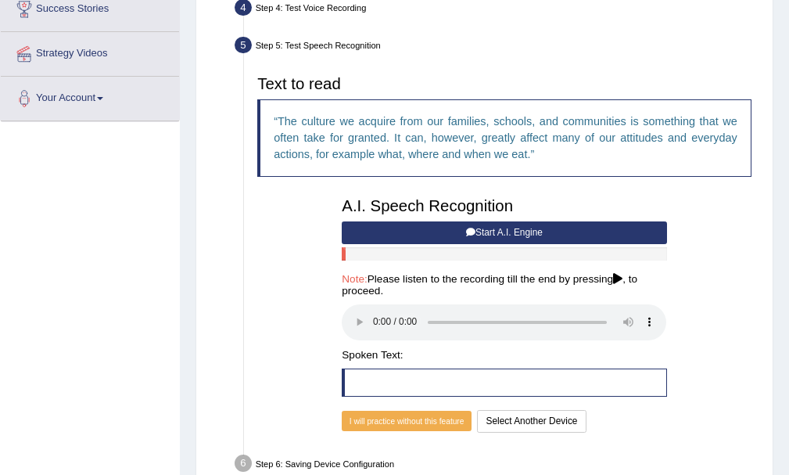
click at [486, 228] on button "Start A.I. Engine" at bounding box center [504, 232] width 325 height 23
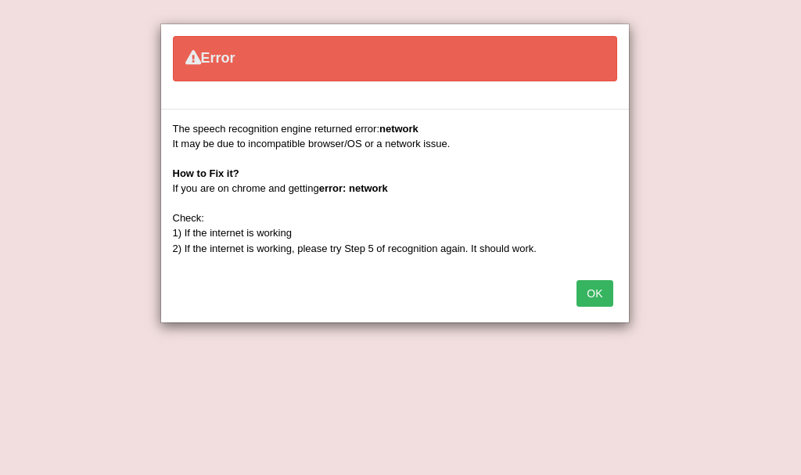
click at [590, 289] on button "OK" at bounding box center [594, 293] width 36 height 27
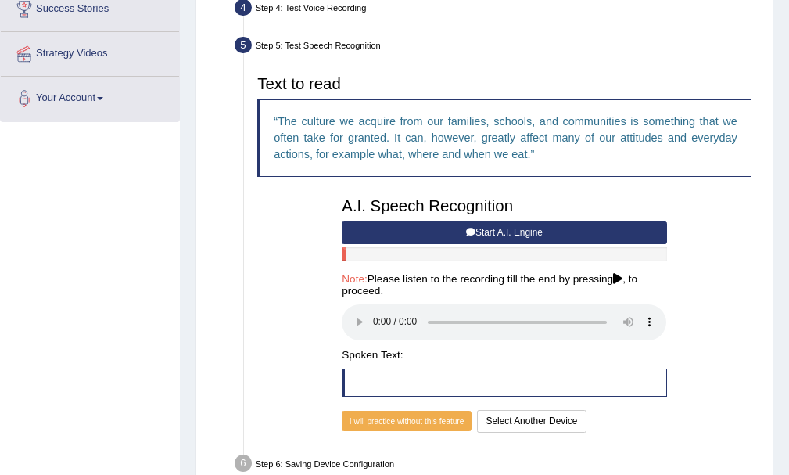
click at [288, 260] on div "Text to read The culture we acquire from our families, schools, and communities…" at bounding box center [505, 252] width 508 height 368
click at [518, 231] on button "Start A.I. Engine" at bounding box center [504, 232] width 325 height 23
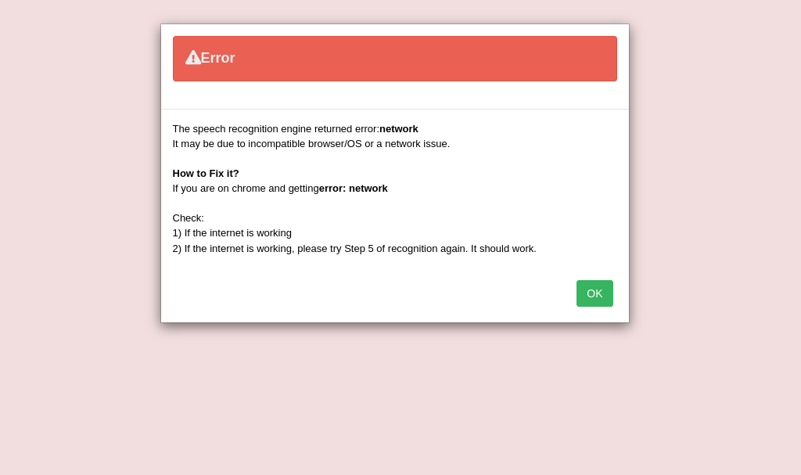
click at [396, 127] on b "network" at bounding box center [398, 129] width 39 height 12
